Goal: Task Accomplishment & Management: Use online tool/utility

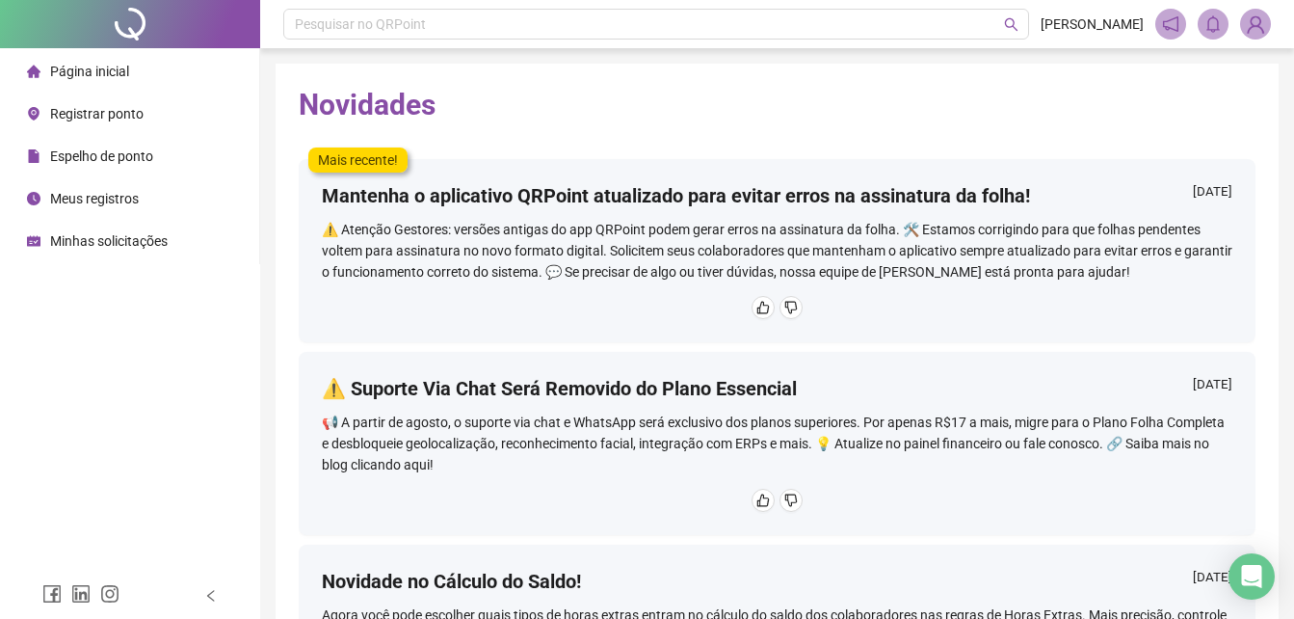
click at [131, 119] on span "Registrar ponto" at bounding box center [96, 113] width 93 height 15
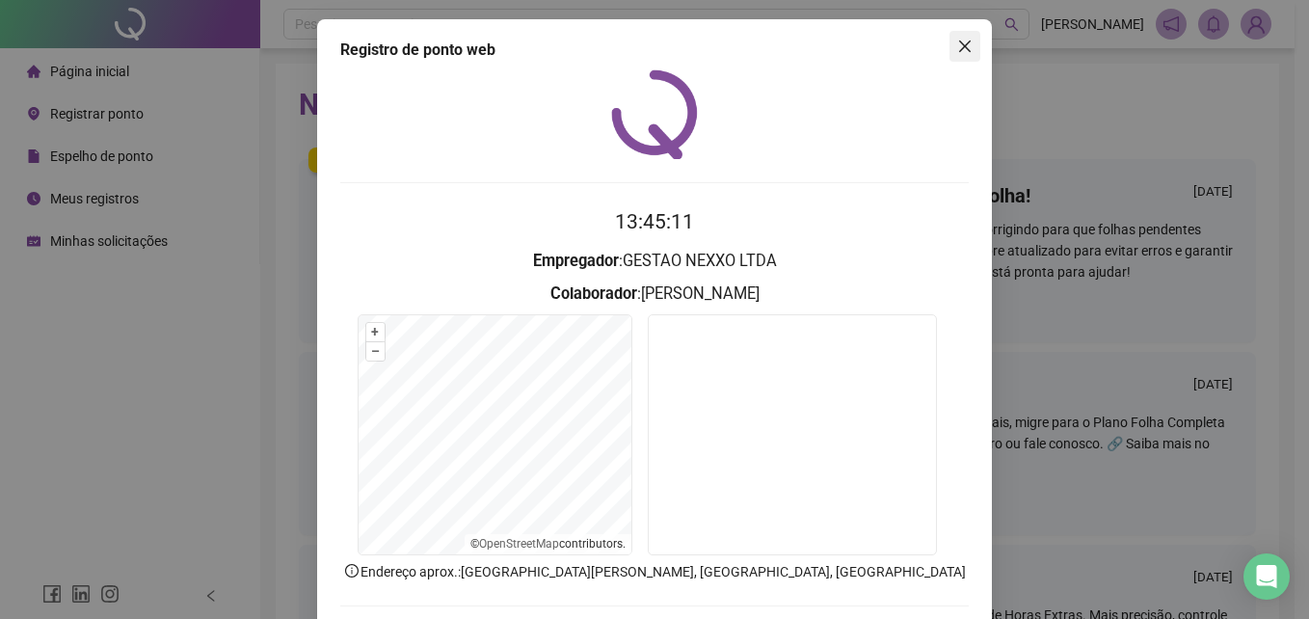
click at [957, 46] on icon "close" at bounding box center [964, 46] width 15 height 15
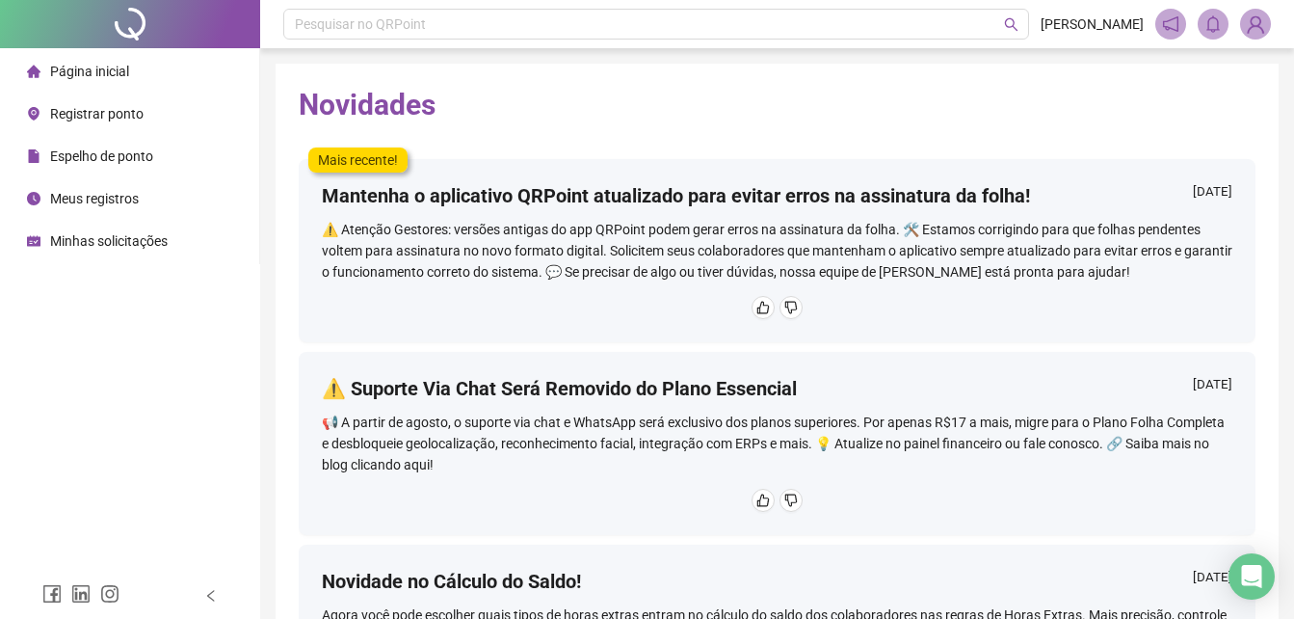
click at [124, 118] on span "Registrar ponto" at bounding box center [96, 113] width 93 height 15
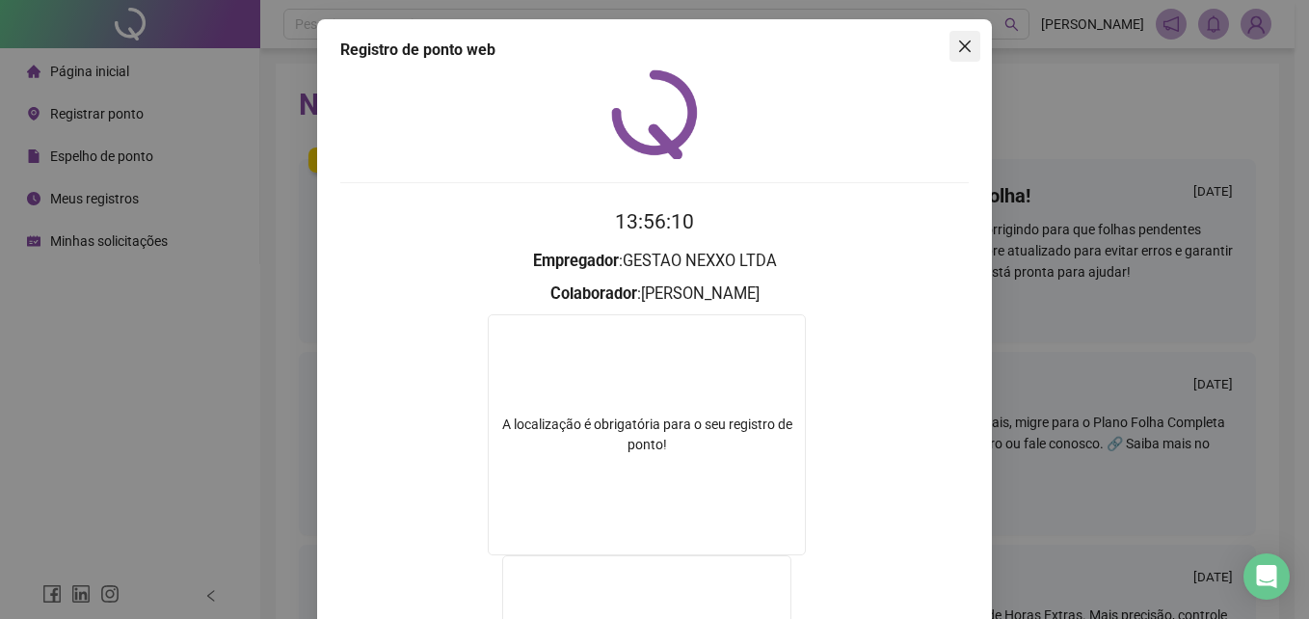
click at [959, 43] on icon "close" at bounding box center [965, 46] width 12 height 12
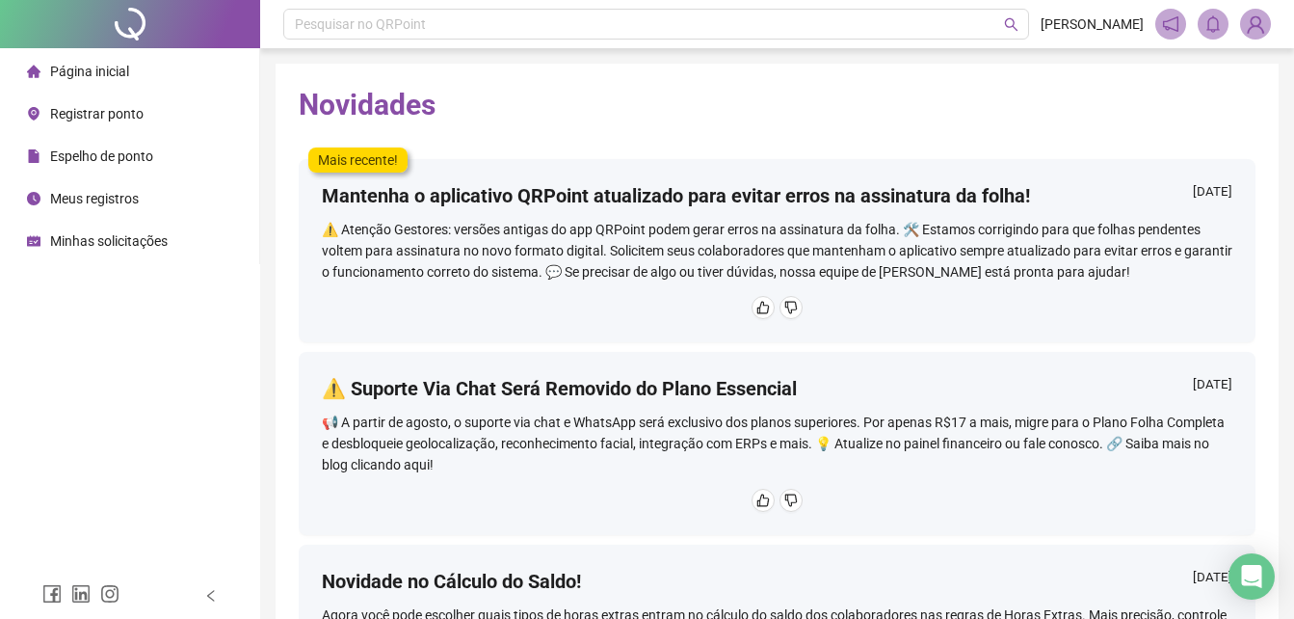
click at [119, 120] on span "Registrar ponto" at bounding box center [96, 113] width 93 height 15
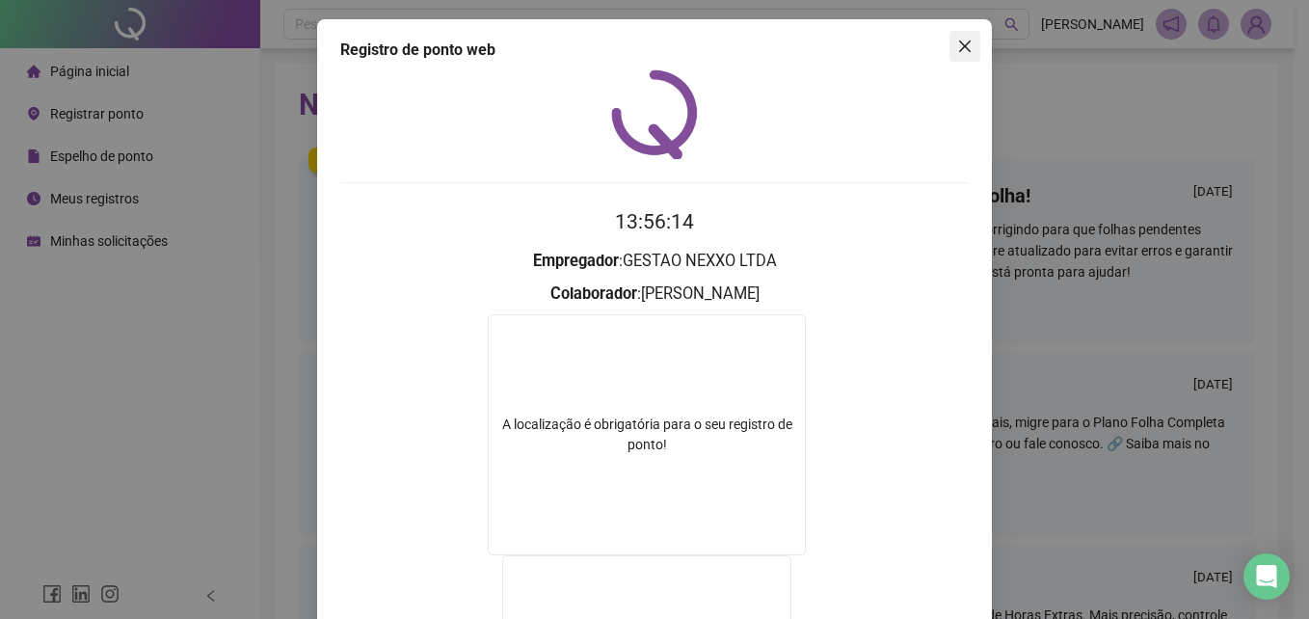
click at [959, 46] on icon "close" at bounding box center [965, 46] width 12 height 12
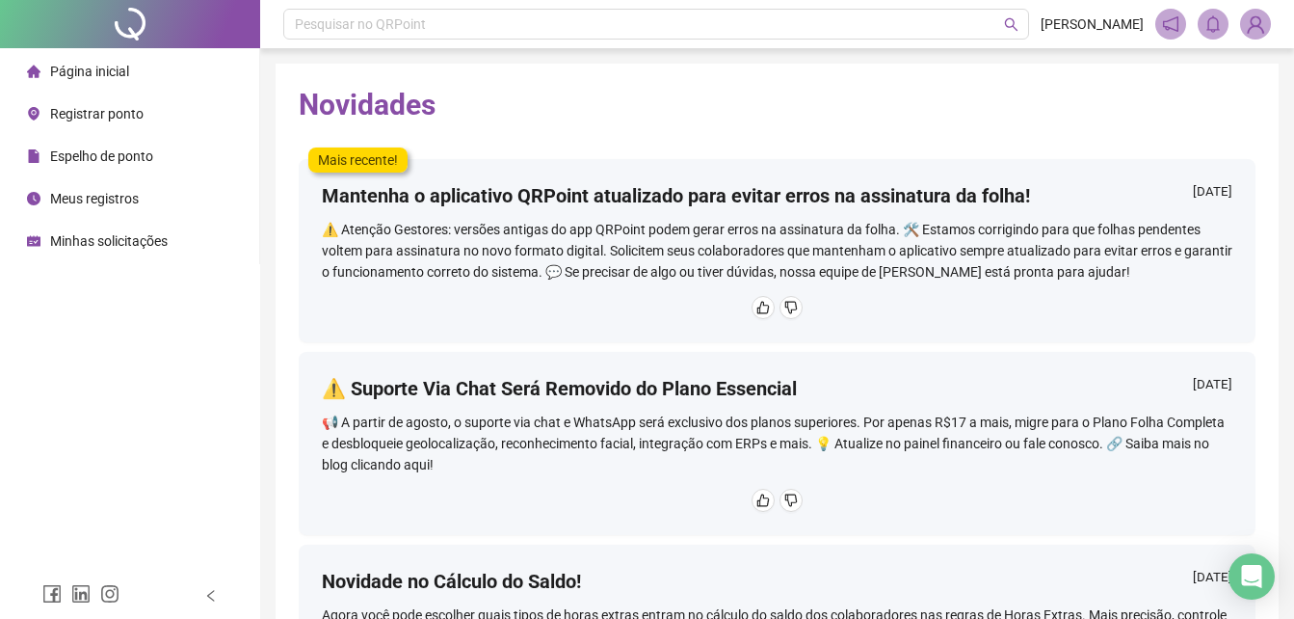
click at [92, 118] on span "Registrar ponto" at bounding box center [96, 113] width 93 height 15
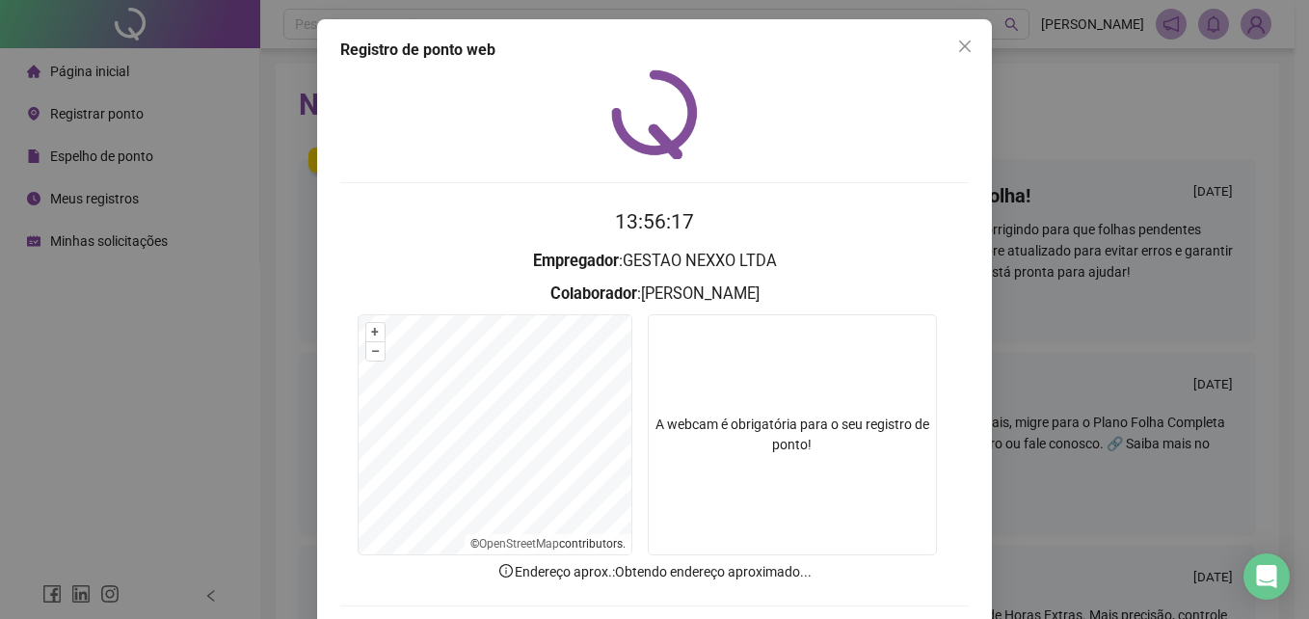
scroll to position [92, 0]
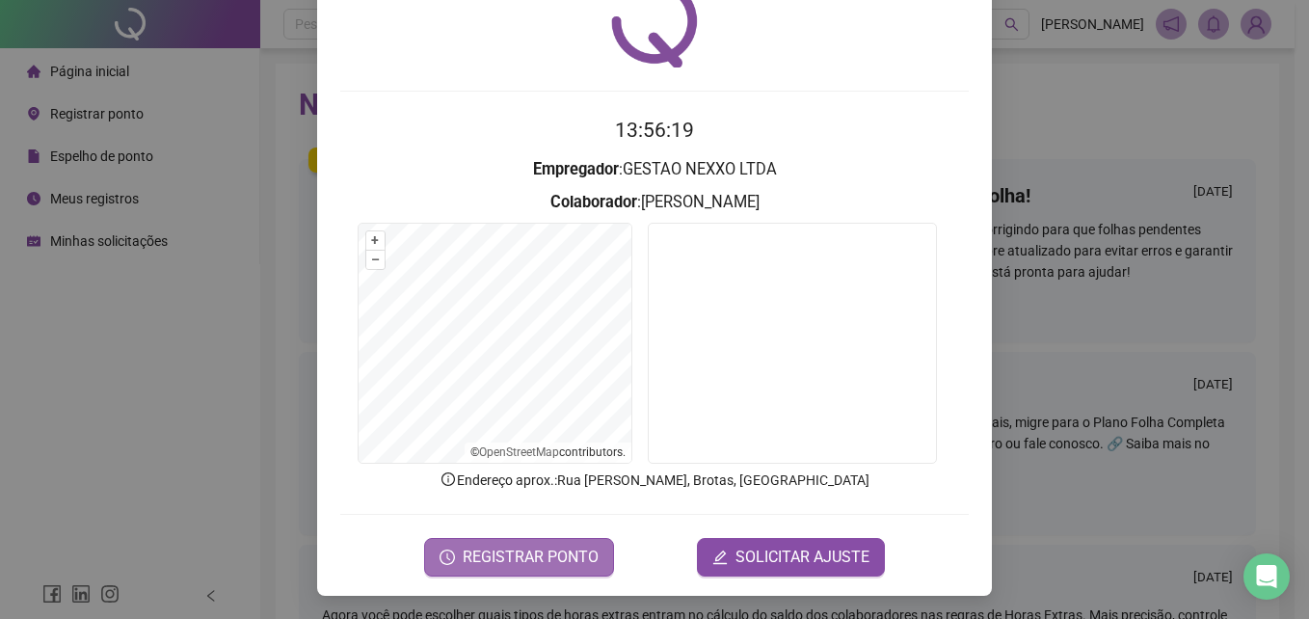
click at [565, 555] on span "REGISTRAR PONTO" at bounding box center [531, 557] width 136 height 23
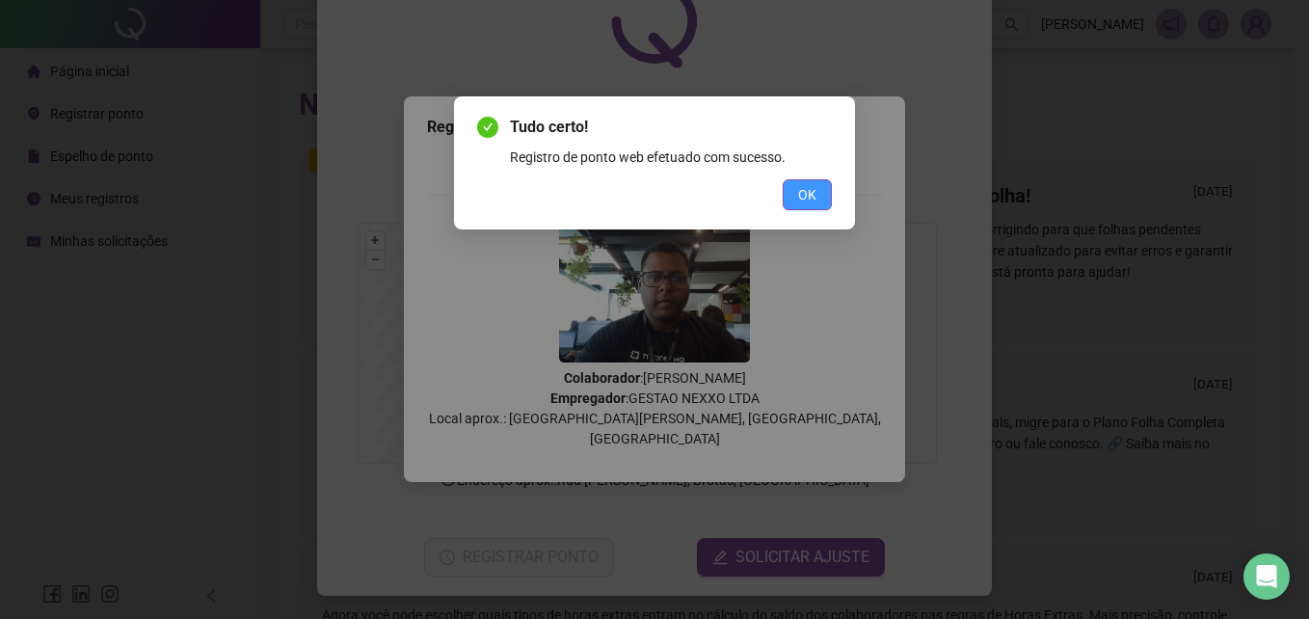
click at [814, 187] on span "OK" at bounding box center [807, 194] width 18 height 21
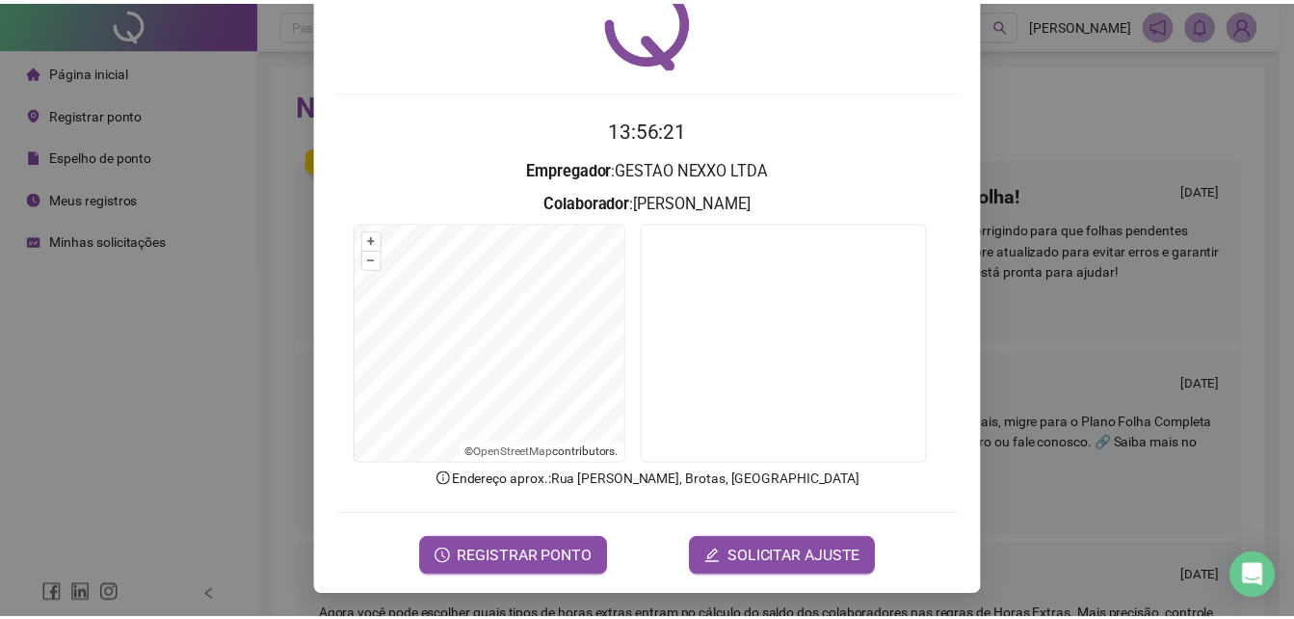
scroll to position [0, 0]
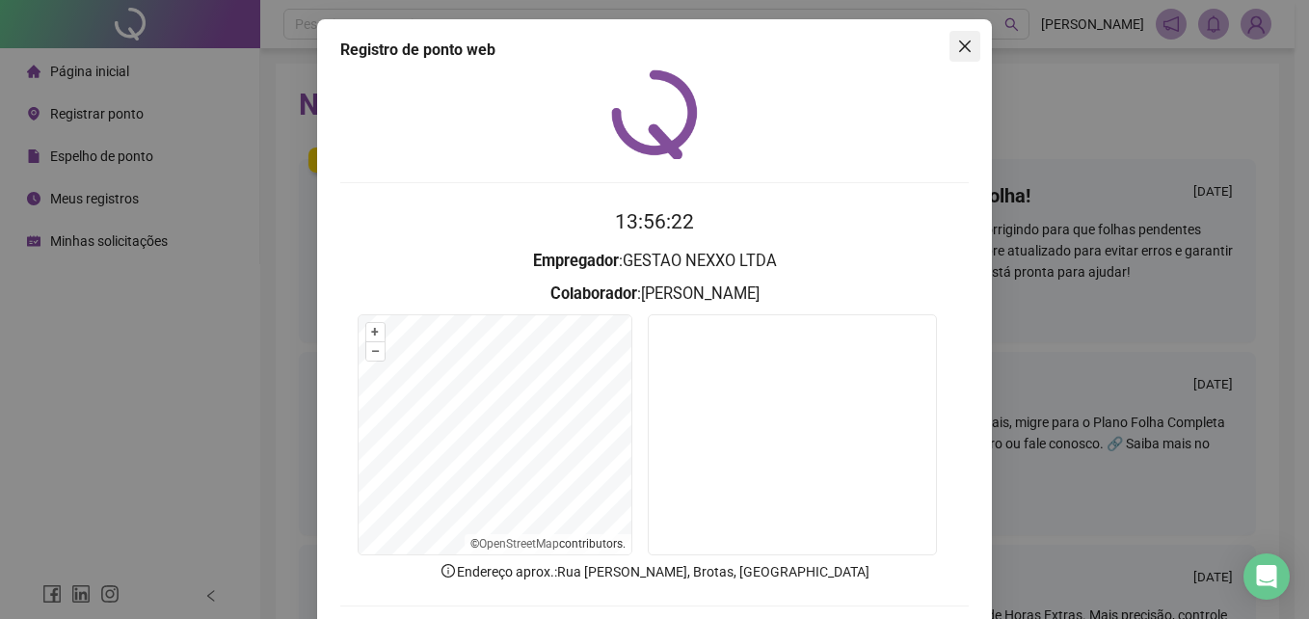
click at [958, 38] on button "Close" at bounding box center [964, 46] width 31 height 31
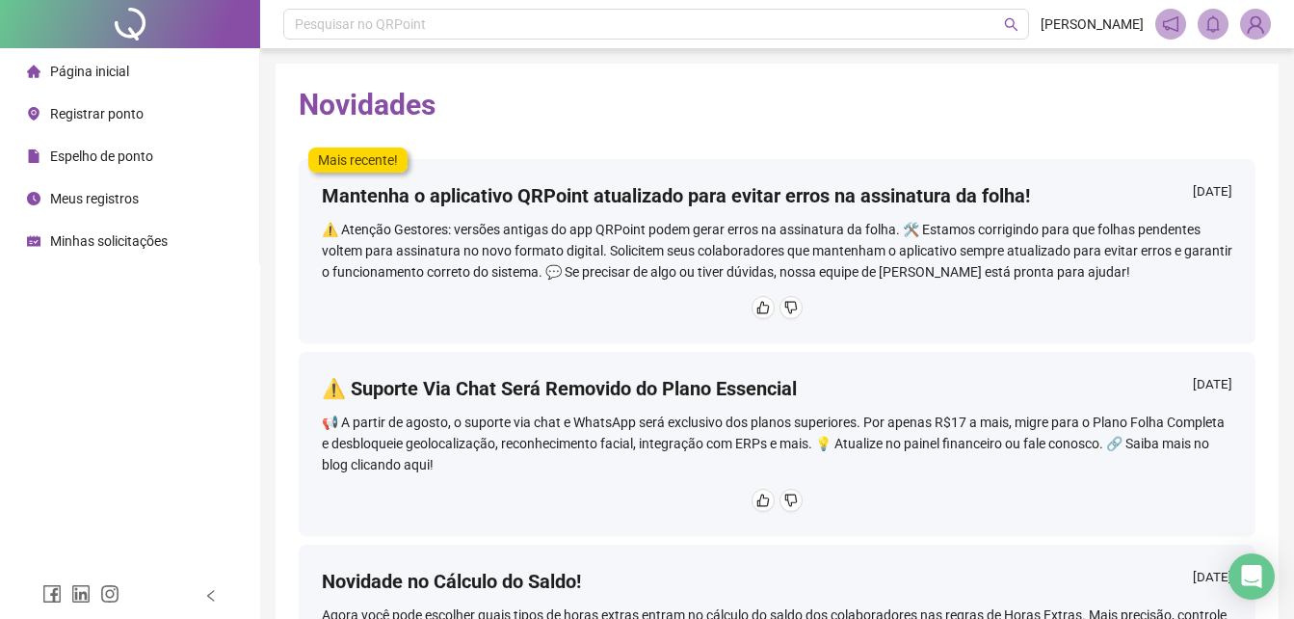
click at [95, 75] on span "Página inicial" at bounding box center [89, 71] width 79 height 15
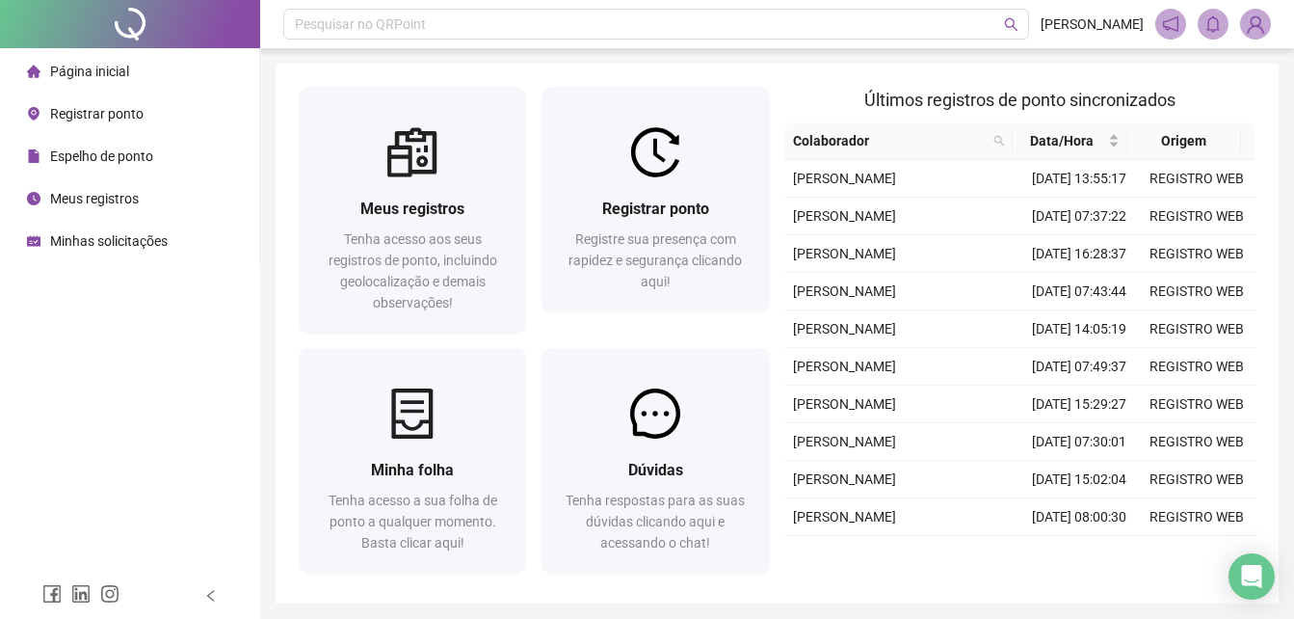
click at [106, 154] on span "Espelho de ponto" at bounding box center [101, 155] width 103 height 15
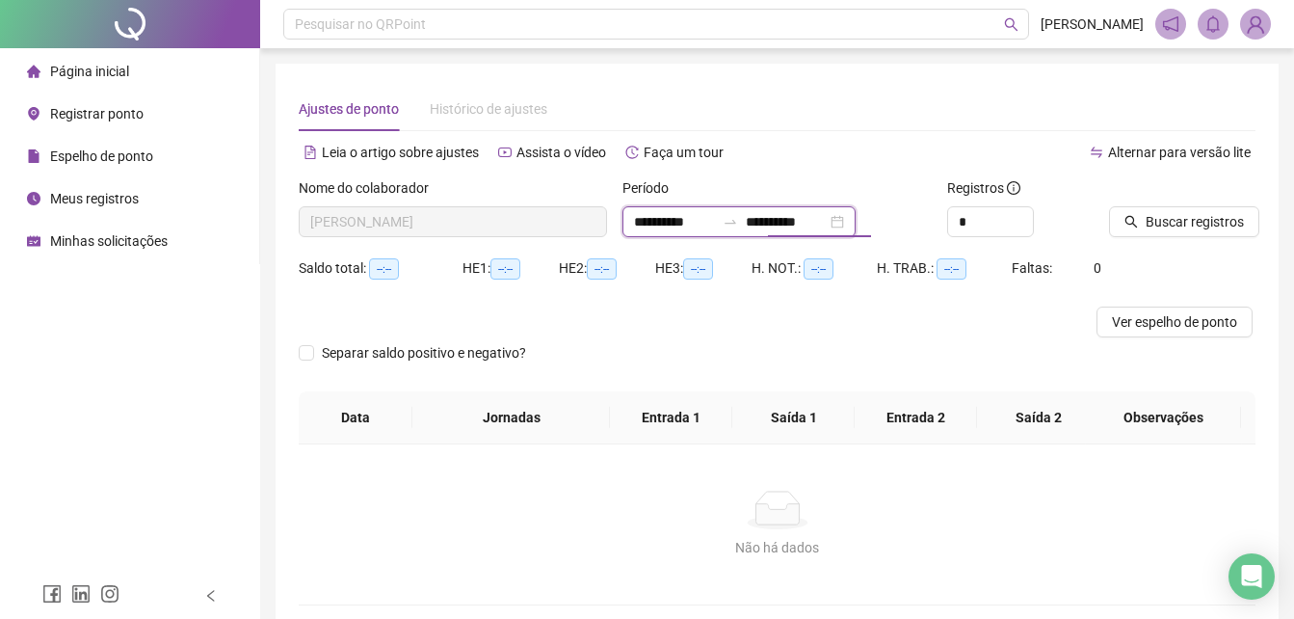
click at [814, 230] on input "**********" at bounding box center [786, 221] width 81 height 21
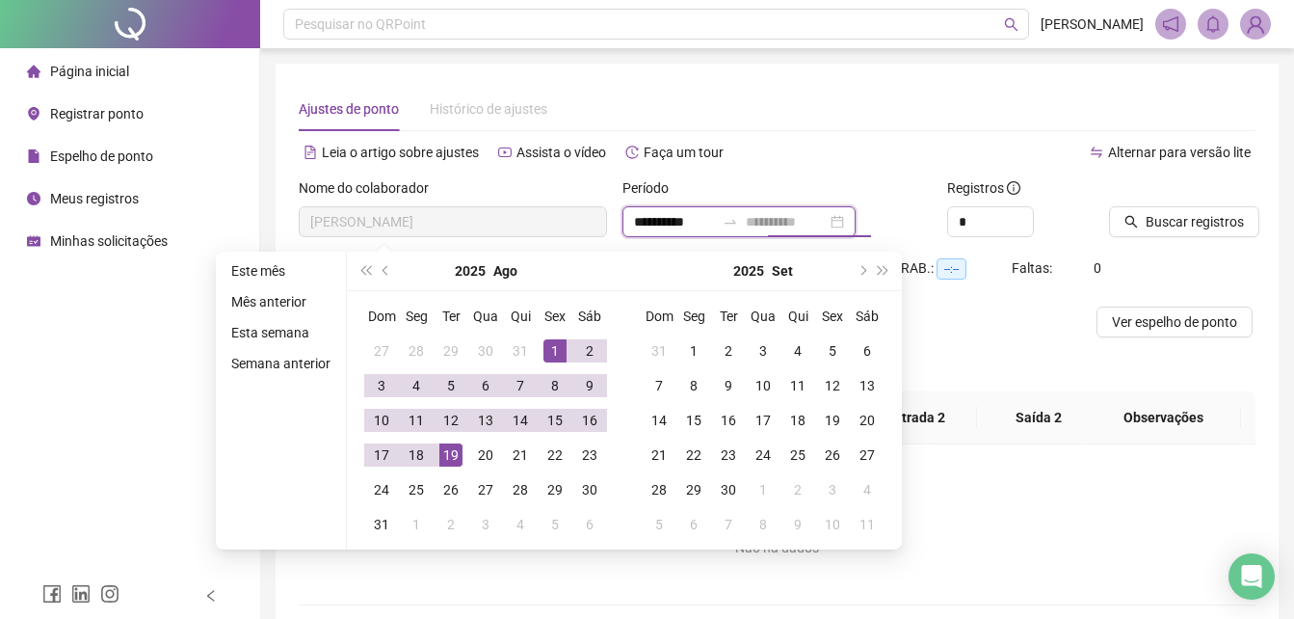
type input "**********"
click at [446, 450] on div "19" at bounding box center [451, 454] width 23 height 23
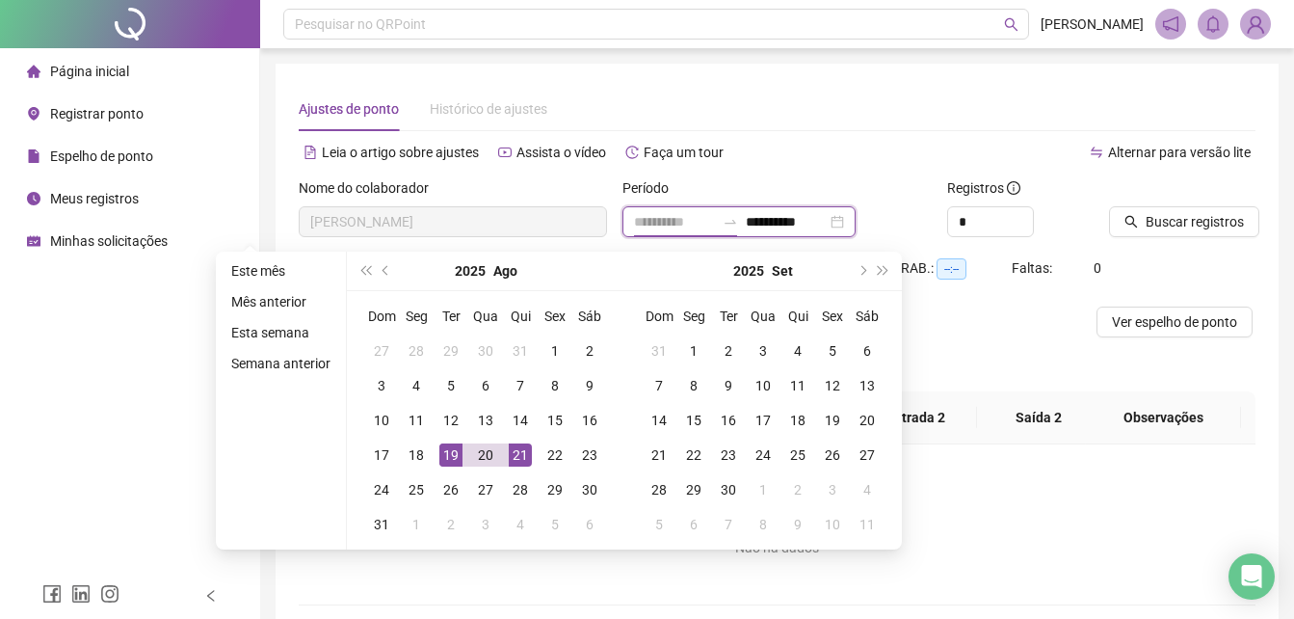
type input "**********"
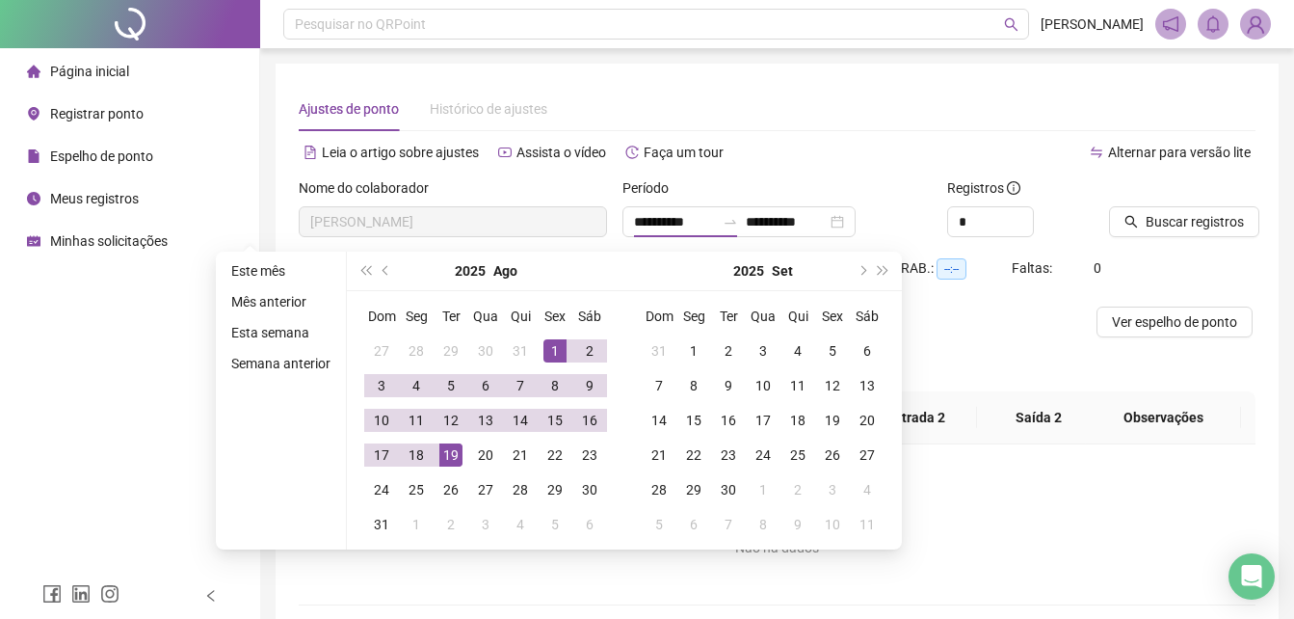
click at [1010, 361] on div "Separar saldo positivo e negativo?" at bounding box center [777, 364] width 957 height 54
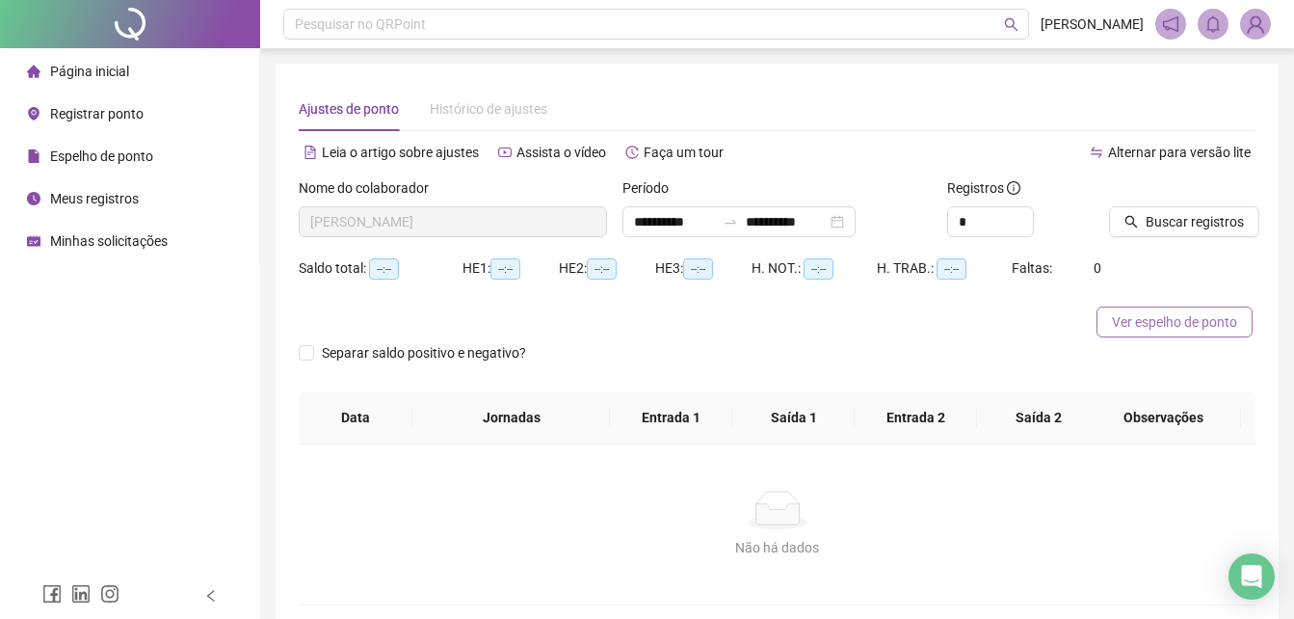
click at [1120, 329] on span "Ver espelho de ponto" at bounding box center [1174, 321] width 125 height 21
